Goal: Navigation & Orientation: Find specific page/section

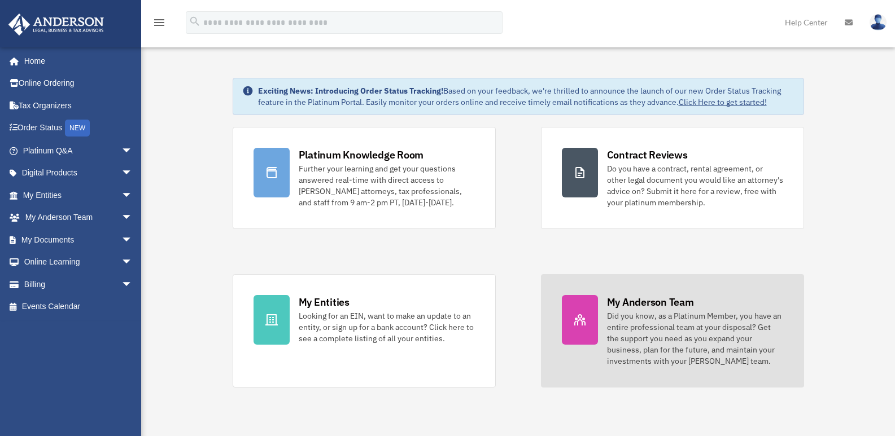
click at [669, 301] on div "My Anderson Team" at bounding box center [650, 302] width 87 height 14
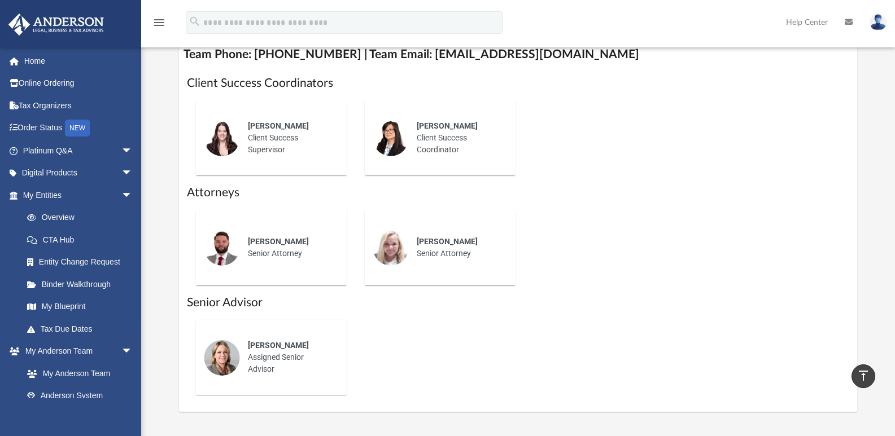
scroll to position [452, 0]
click at [27, 59] on link "Home" at bounding box center [79, 61] width 142 height 23
